Goal: Book appointment/travel/reservation

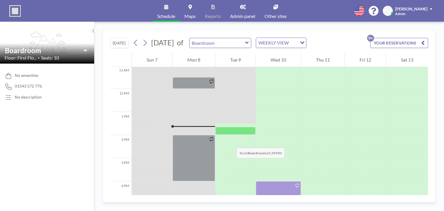
scroll to position [231, 0]
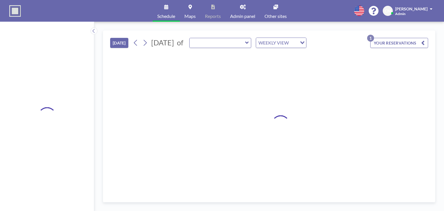
type input "Boardroom"
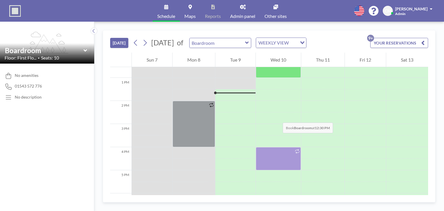
scroll to position [301, 0]
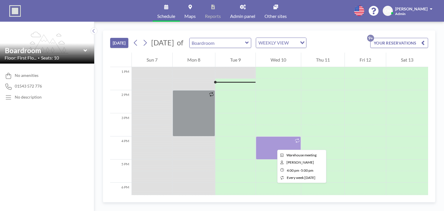
click at [273, 145] on div at bounding box center [278, 147] width 45 height 23
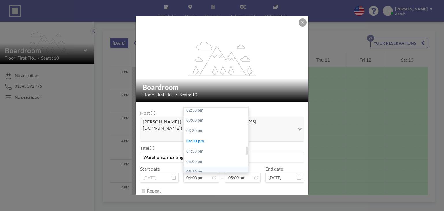
scroll to position [300, 0]
click at [205, 116] on div "03:00 pm" at bounding box center [218, 121] width 68 height 10
type input "03:00 pm"
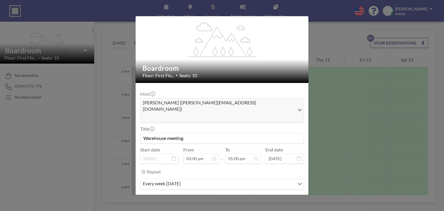
scroll to position [20, 0]
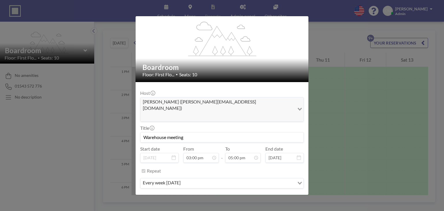
click at [282, 195] on button "SAVE CHANGES" at bounding box center [285, 200] width 36 height 10
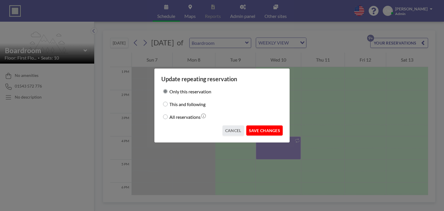
click at [268, 129] on button "SAVE CHANGES" at bounding box center [264, 130] width 36 height 10
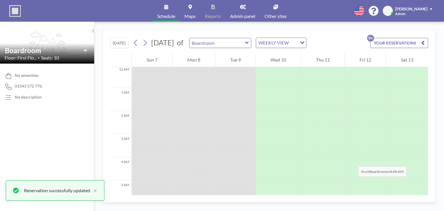
scroll to position [0, 0]
